Goal: Use online tool/utility: Utilize a website feature to perform a specific function

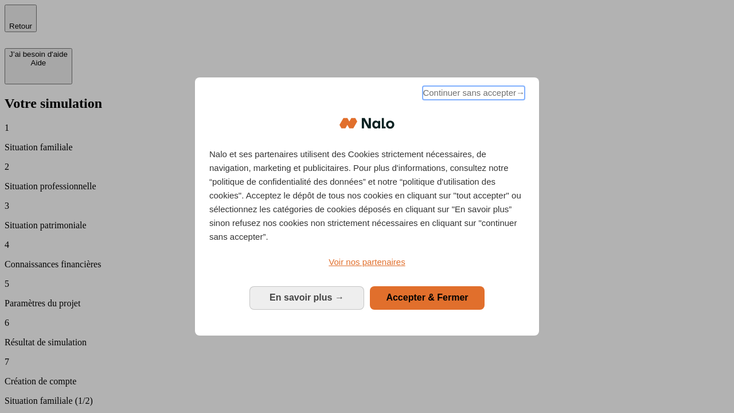
click at [472, 95] on span "Continuer sans accepter →" at bounding box center [474, 93] width 102 height 14
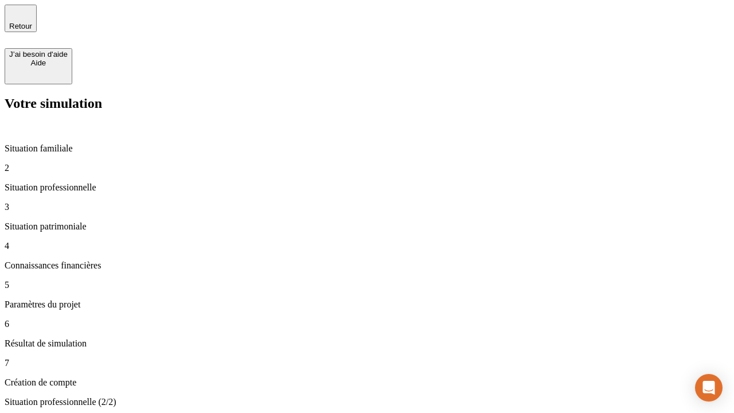
type input "30 000"
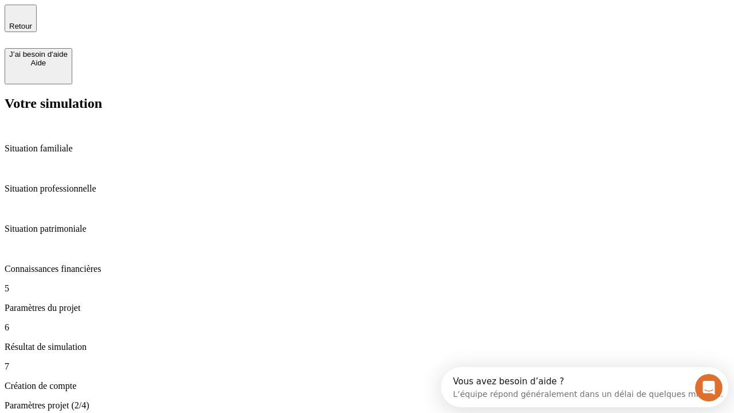
type input "25"
type input "64"
type input "1 000"
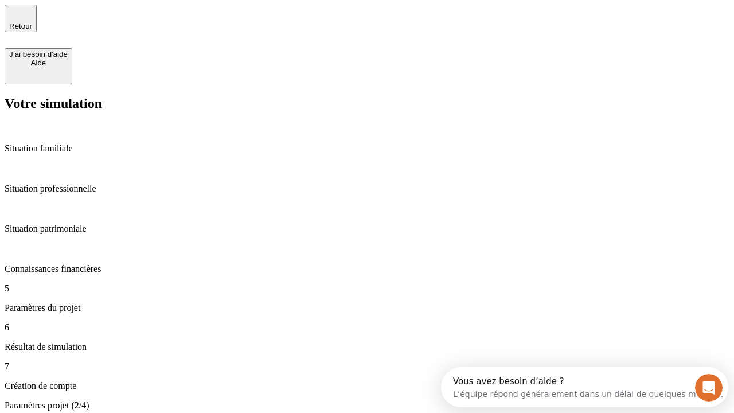
type input "640"
